Goal: Find specific page/section

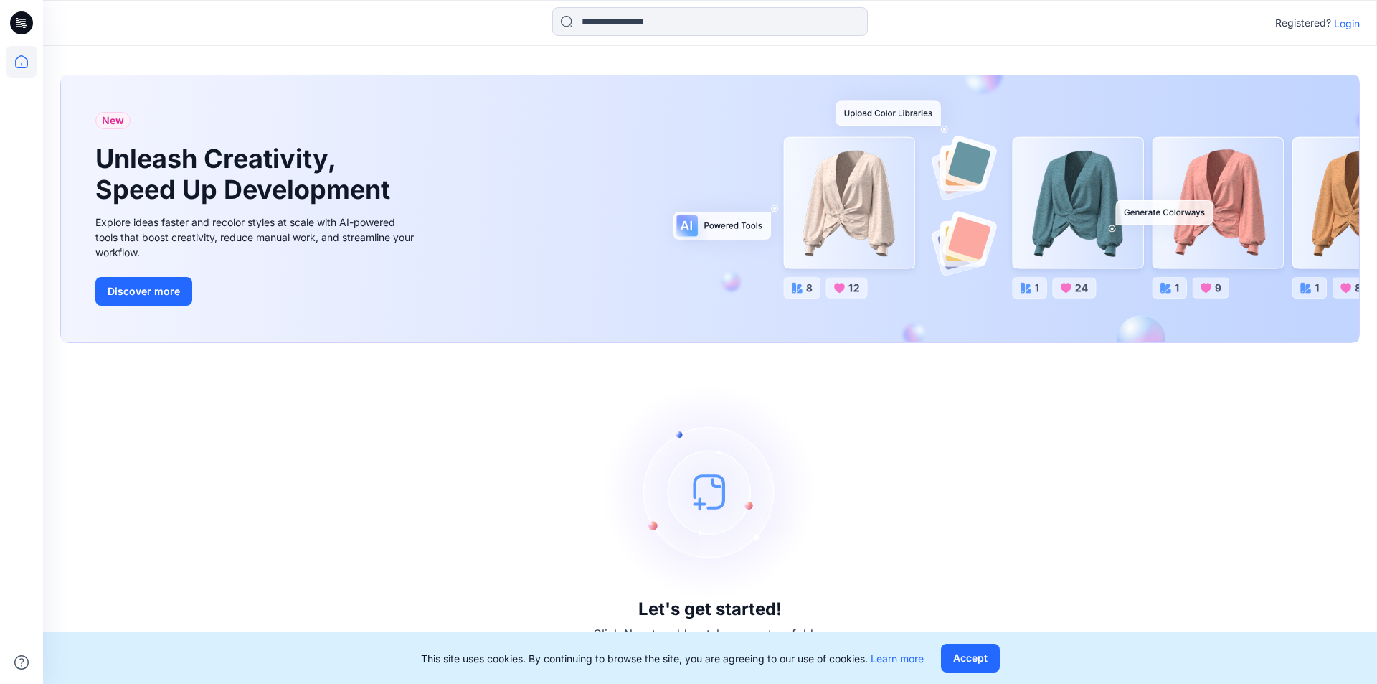
click at [1347, 29] on p "Login" at bounding box center [1347, 23] width 26 height 15
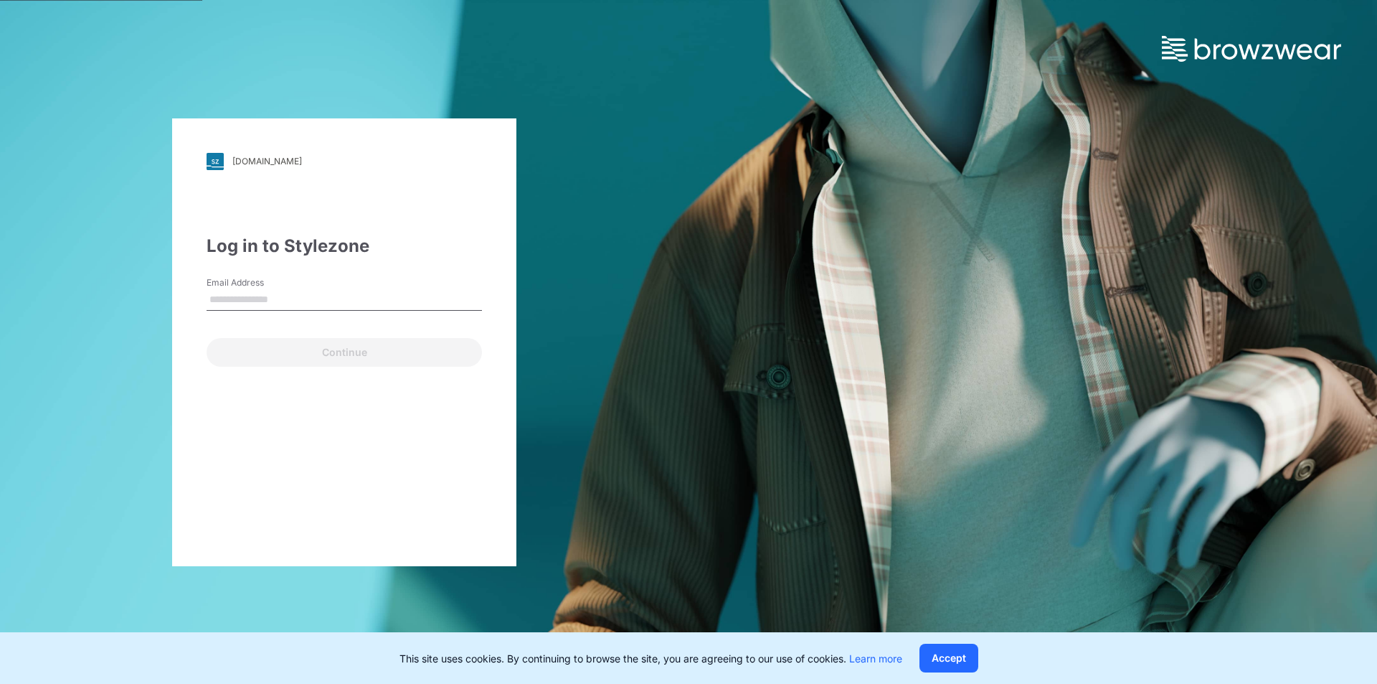
type input "**********"
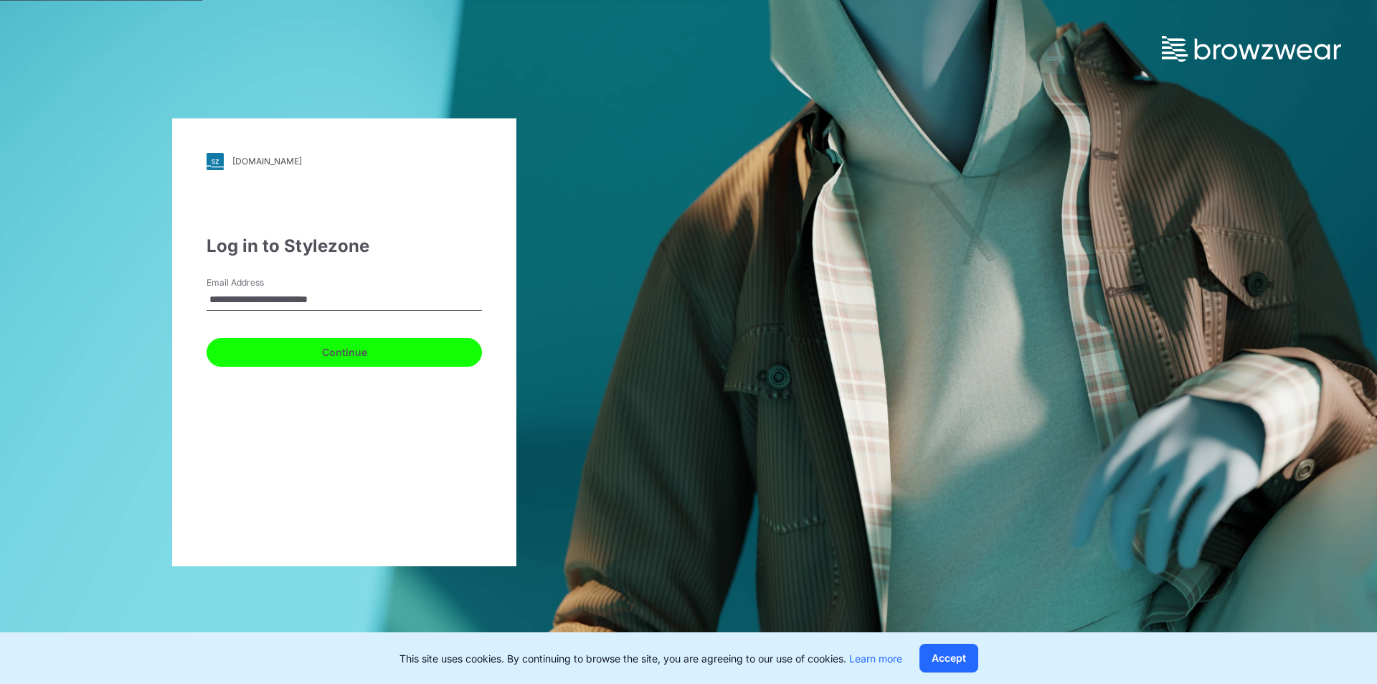
click at [337, 357] on button "Continue" at bounding box center [344, 352] width 275 height 29
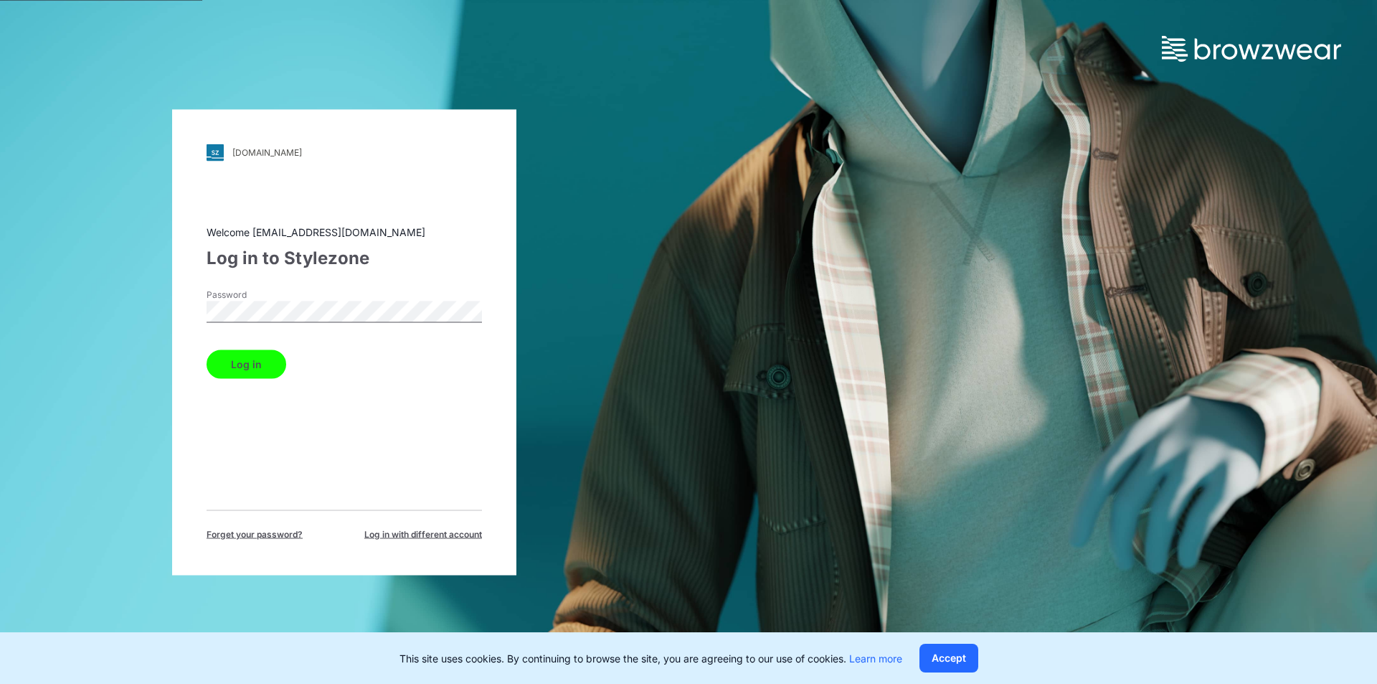
click at [253, 356] on button "Log in" at bounding box center [247, 363] width 80 height 29
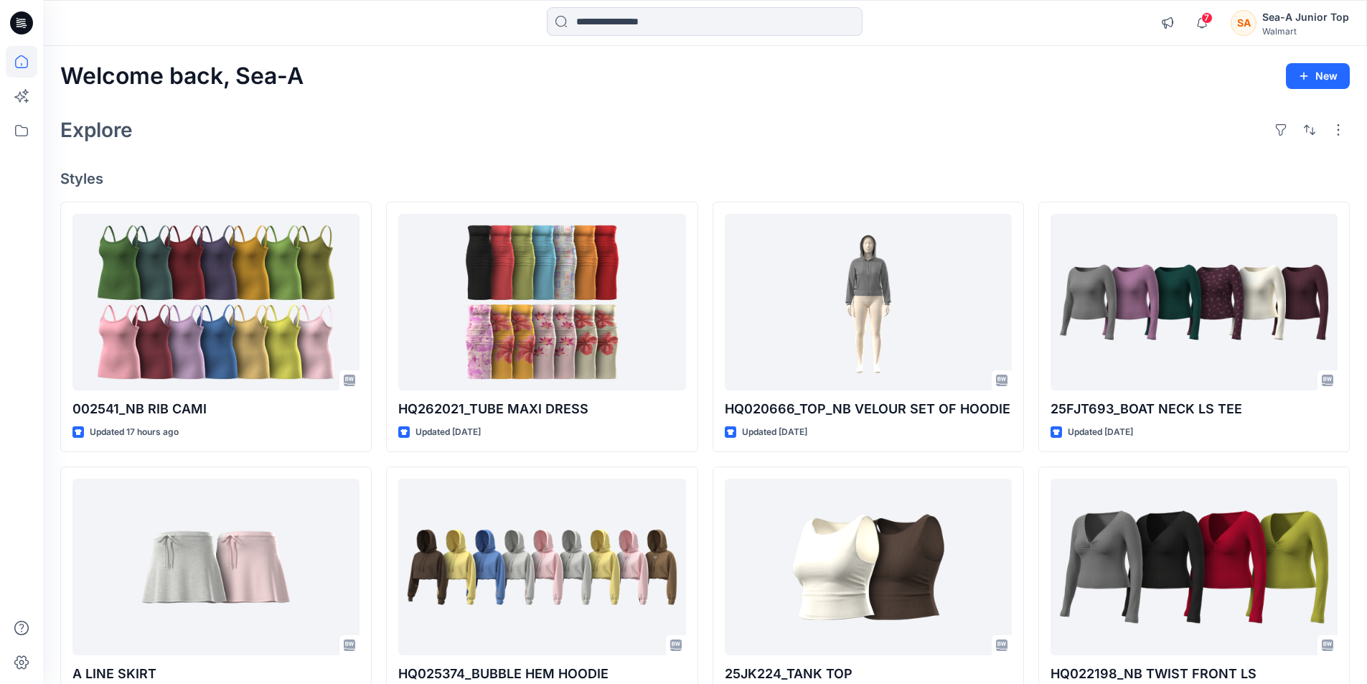
click at [24, 23] on icon at bounding box center [24, 23] width 6 height 1
click at [832, 135] on div "Explore" at bounding box center [704, 130] width 1289 height 34
click at [15, 133] on icon at bounding box center [22, 131] width 32 height 32
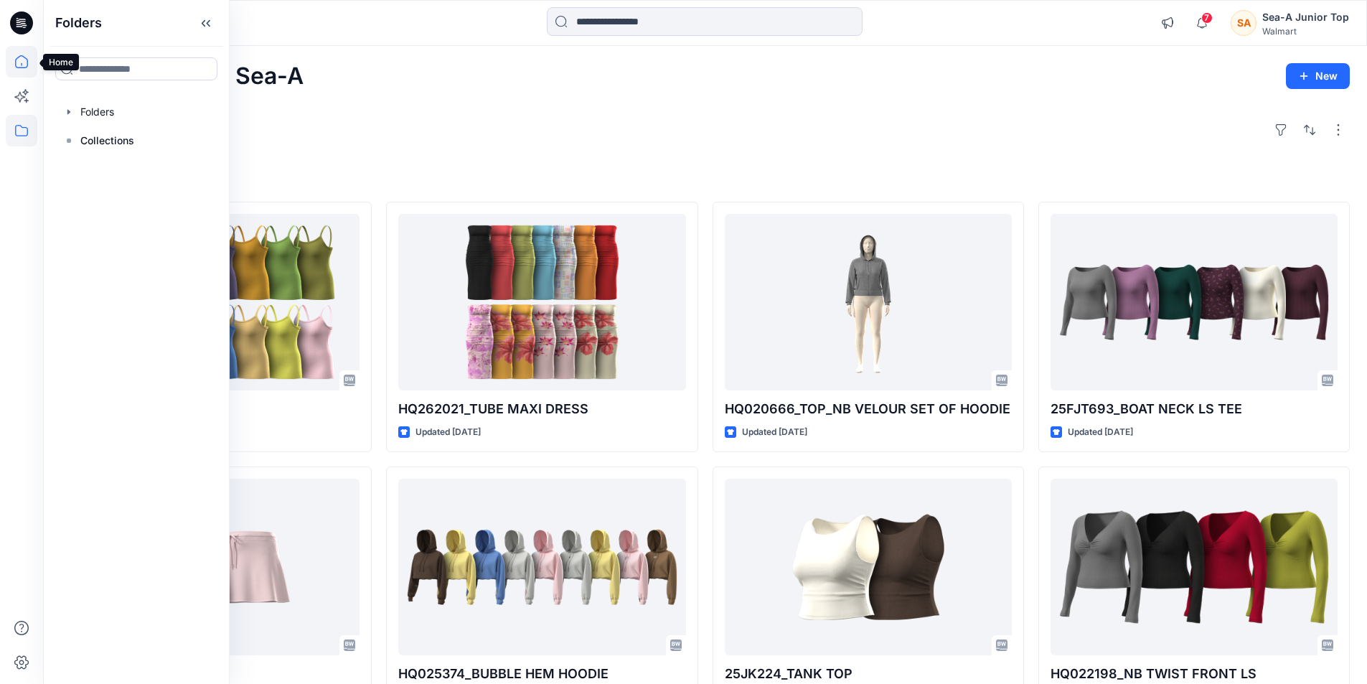
click at [29, 73] on icon at bounding box center [22, 62] width 32 height 32
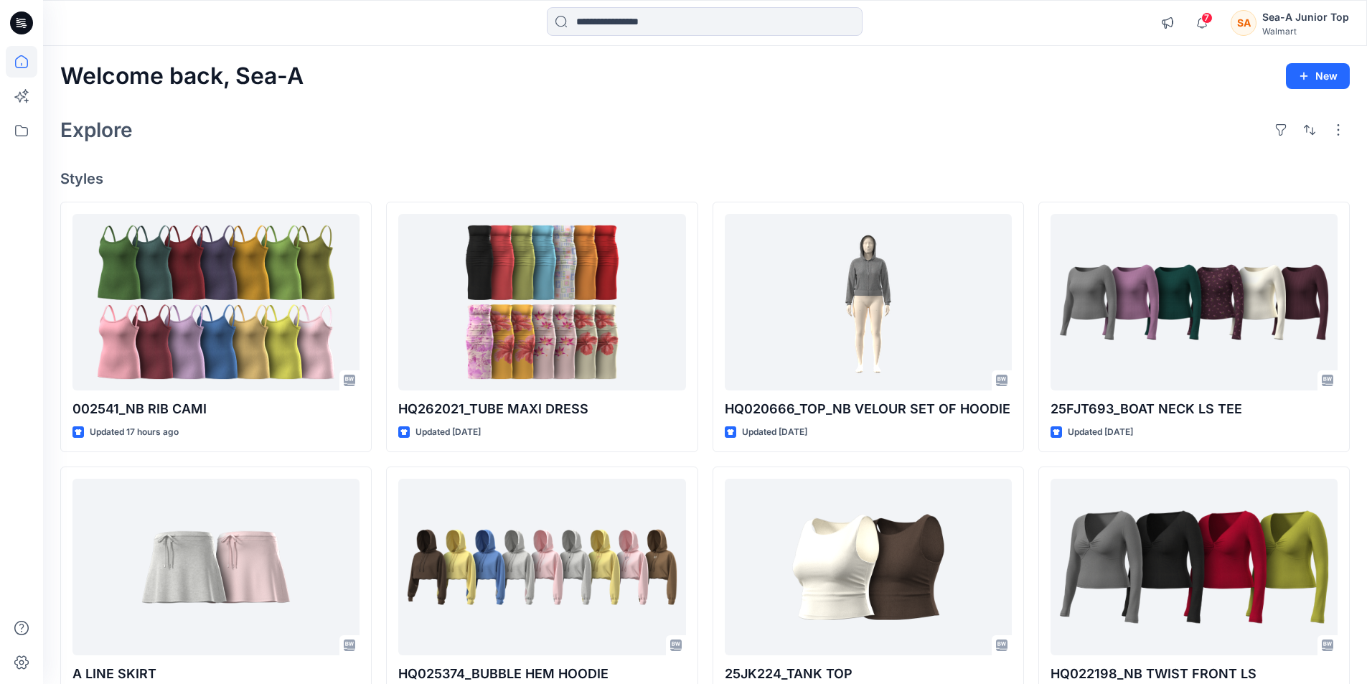
click at [146, 77] on h2 "Welcome back, Sea-A" at bounding box center [181, 76] width 243 height 27
click at [88, 123] on h2 "Explore" at bounding box center [96, 129] width 72 height 23
click at [1304, 129] on button "button" at bounding box center [1309, 129] width 23 height 23
click at [700, 34] on input at bounding box center [705, 21] width 316 height 29
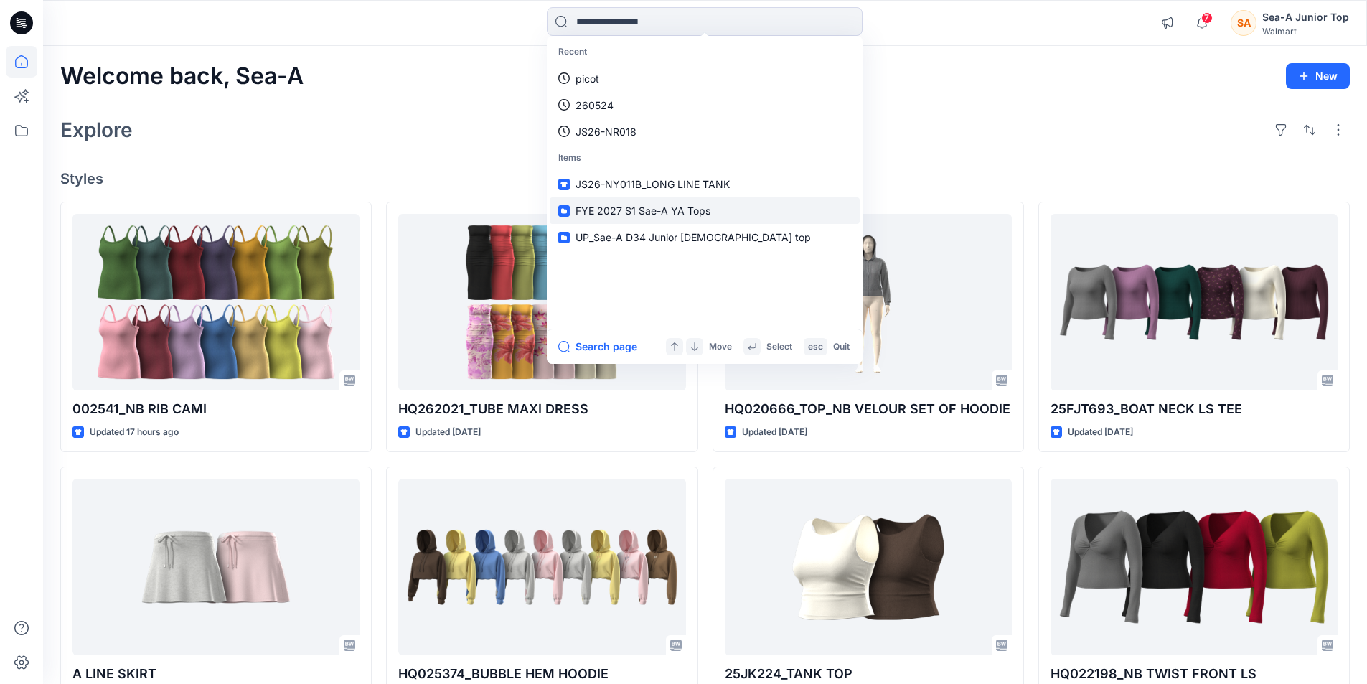
click at [674, 207] on span "FYE 2027 S1 Sae-A YA Tops" at bounding box center [642, 210] width 135 height 12
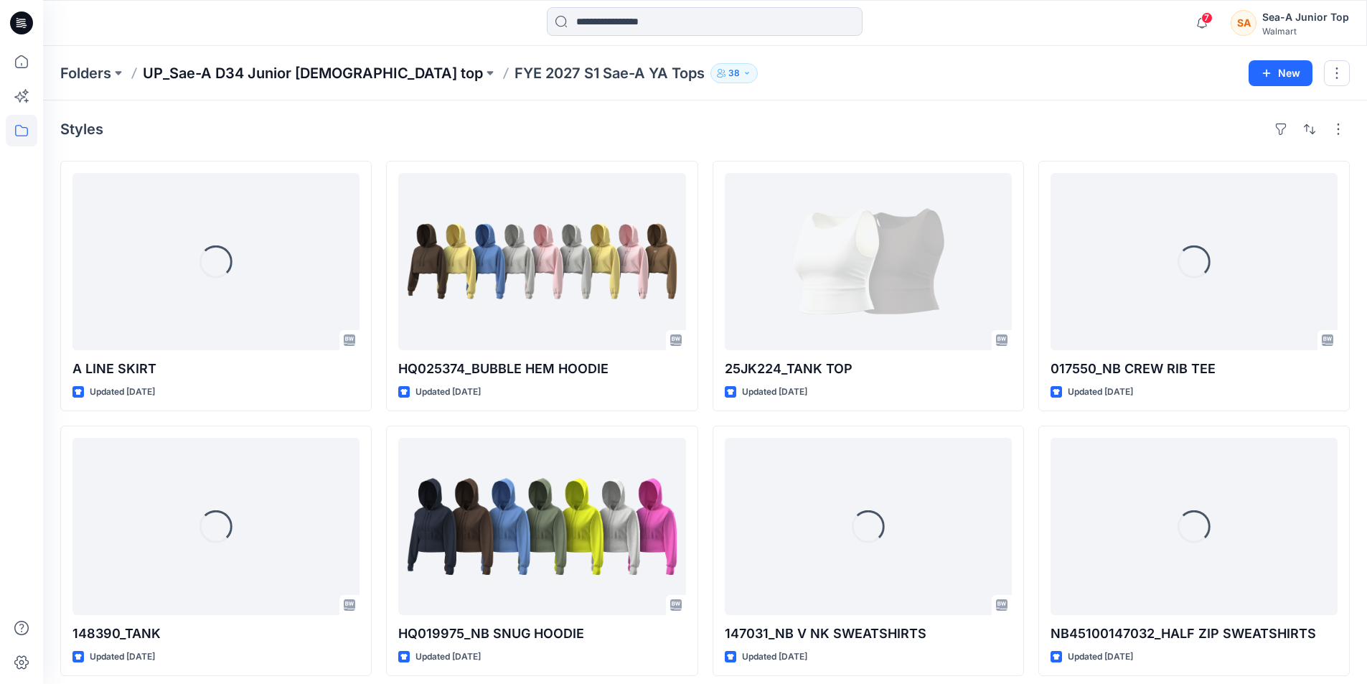
click at [324, 75] on p "UP_Sae-A D34 Junior [DEMOGRAPHIC_DATA] top" at bounding box center [313, 73] width 340 height 20
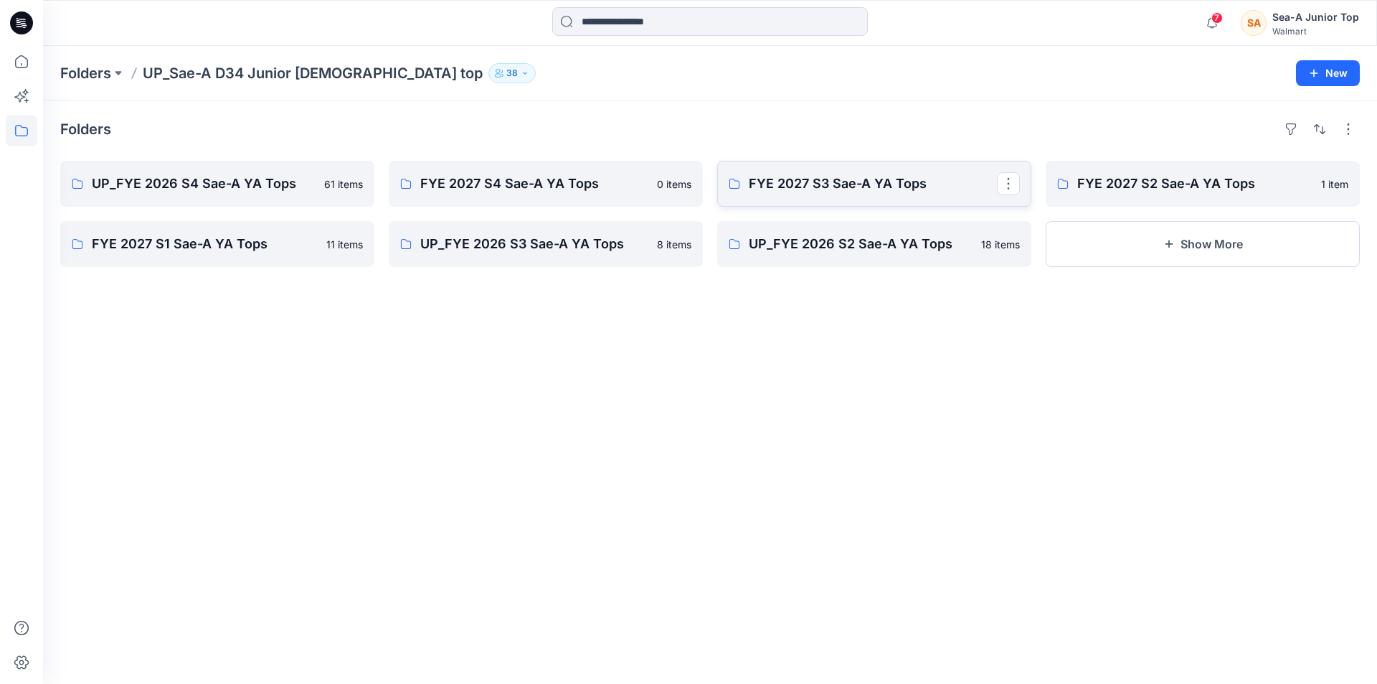
click at [919, 189] on p "FYE 2027 S3 Sae-A YA Tops" at bounding box center [873, 184] width 248 height 20
